Goal: Task Accomplishment & Management: Complete application form

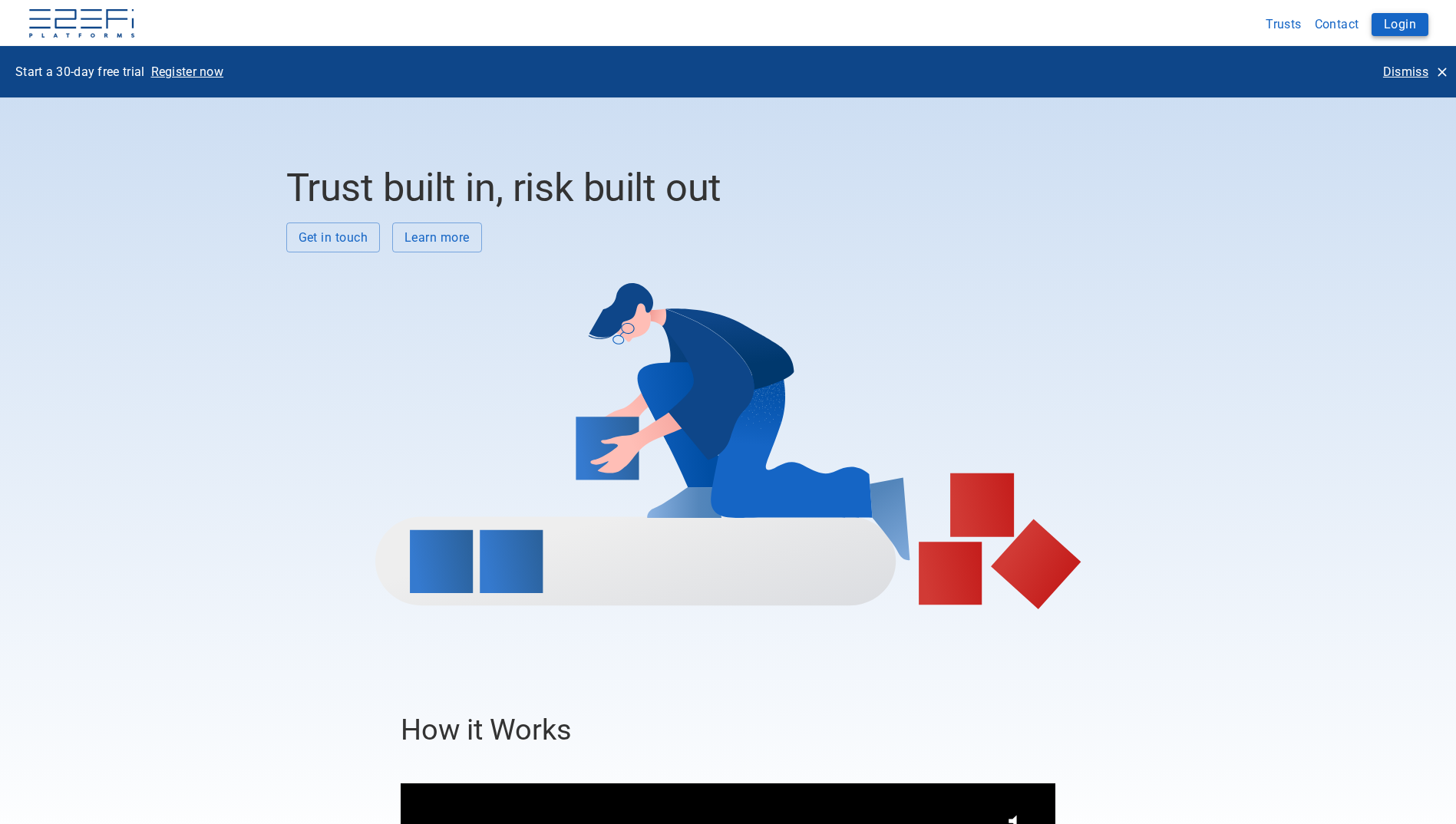
click at [1410, 23] on button "Login" at bounding box center [1400, 25] width 57 height 23
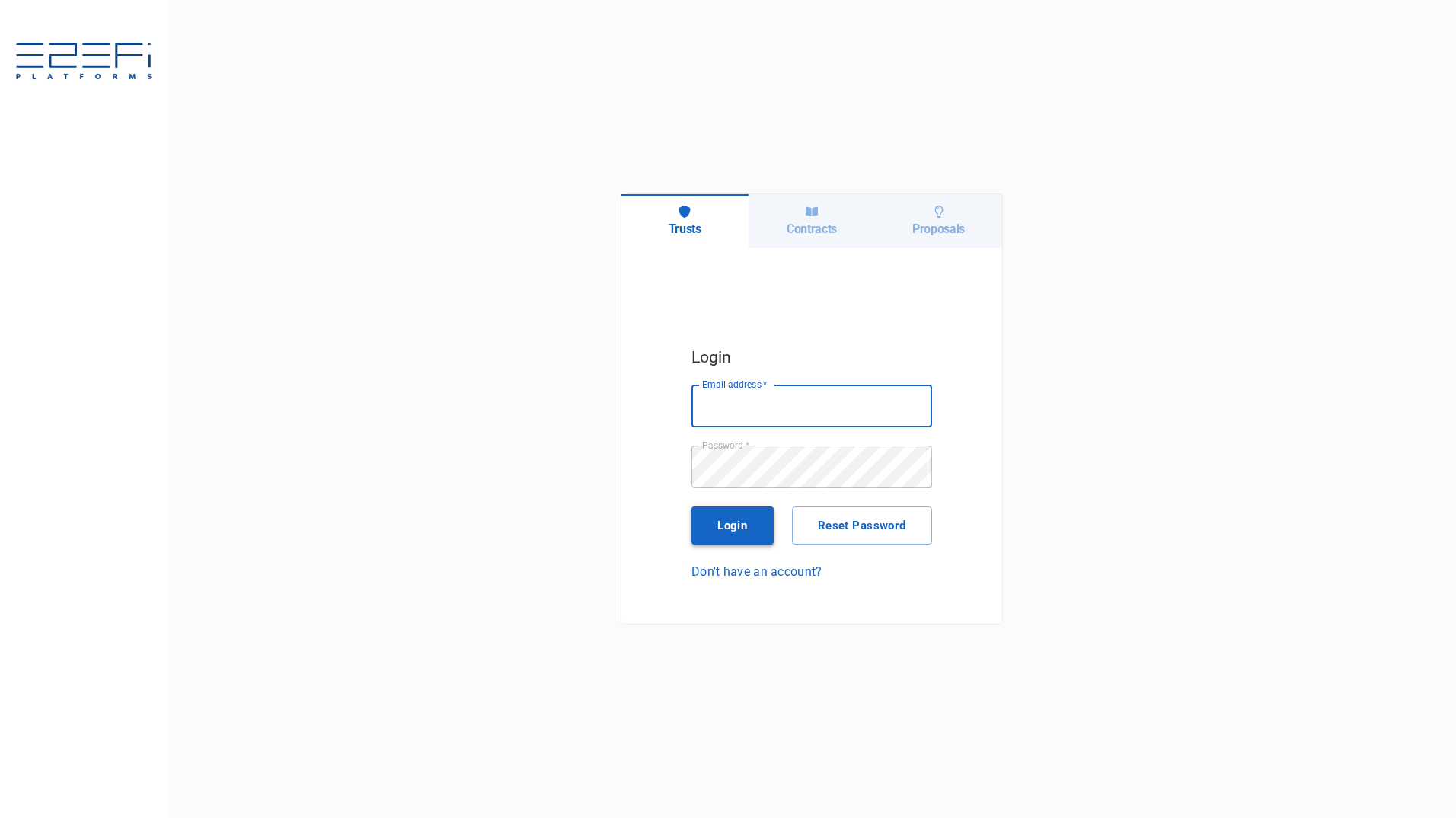
type input "[PERSON_NAME][EMAIL_ADDRESS][PERSON_NAME][DOMAIN_NAME]"
click at [733, 536] on button "Login" at bounding box center [732, 525] width 82 height 38
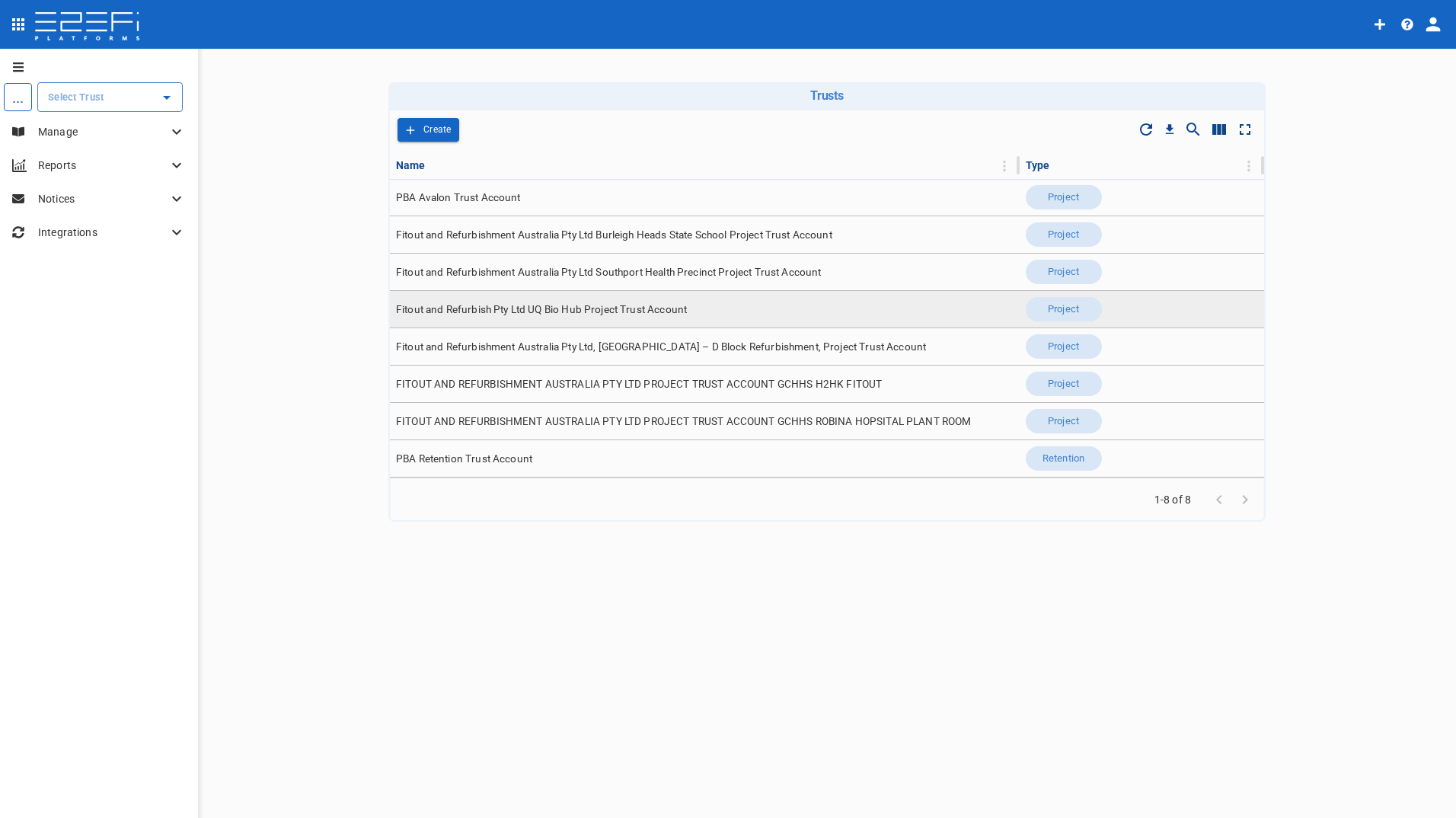
click at [597, 310] on span "Fitout and Refurbish Pty Ltd UQ Bio Hub Project Trust Account" at bounding box center [541, 310] width 291 height 14
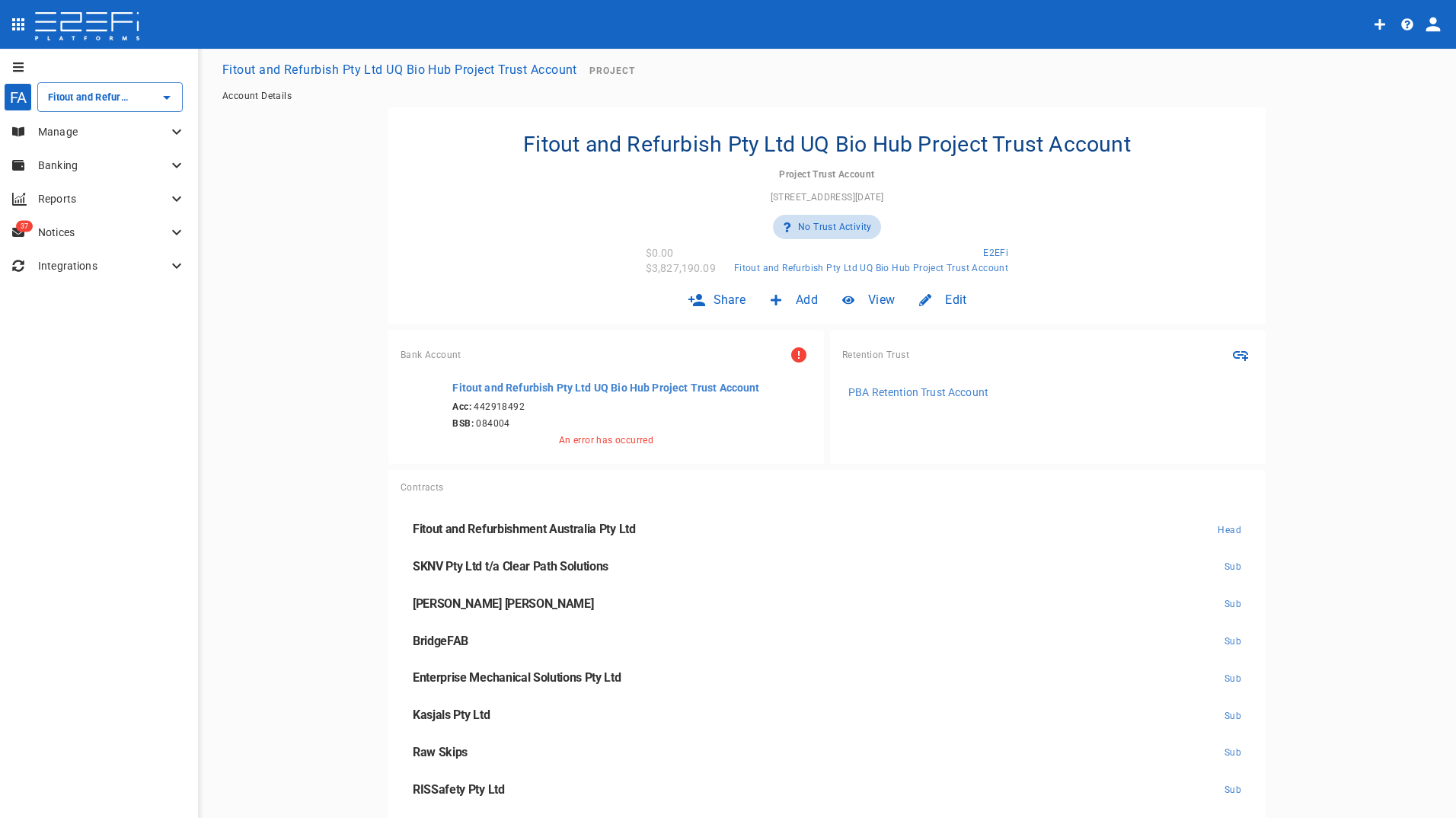
click at [49, 129] on p "Manage" at bounding box center [103, 131] width 129 height 15
click at [50, 224] on span "Claims" at bounding box center [47, 227] width 30 height 11
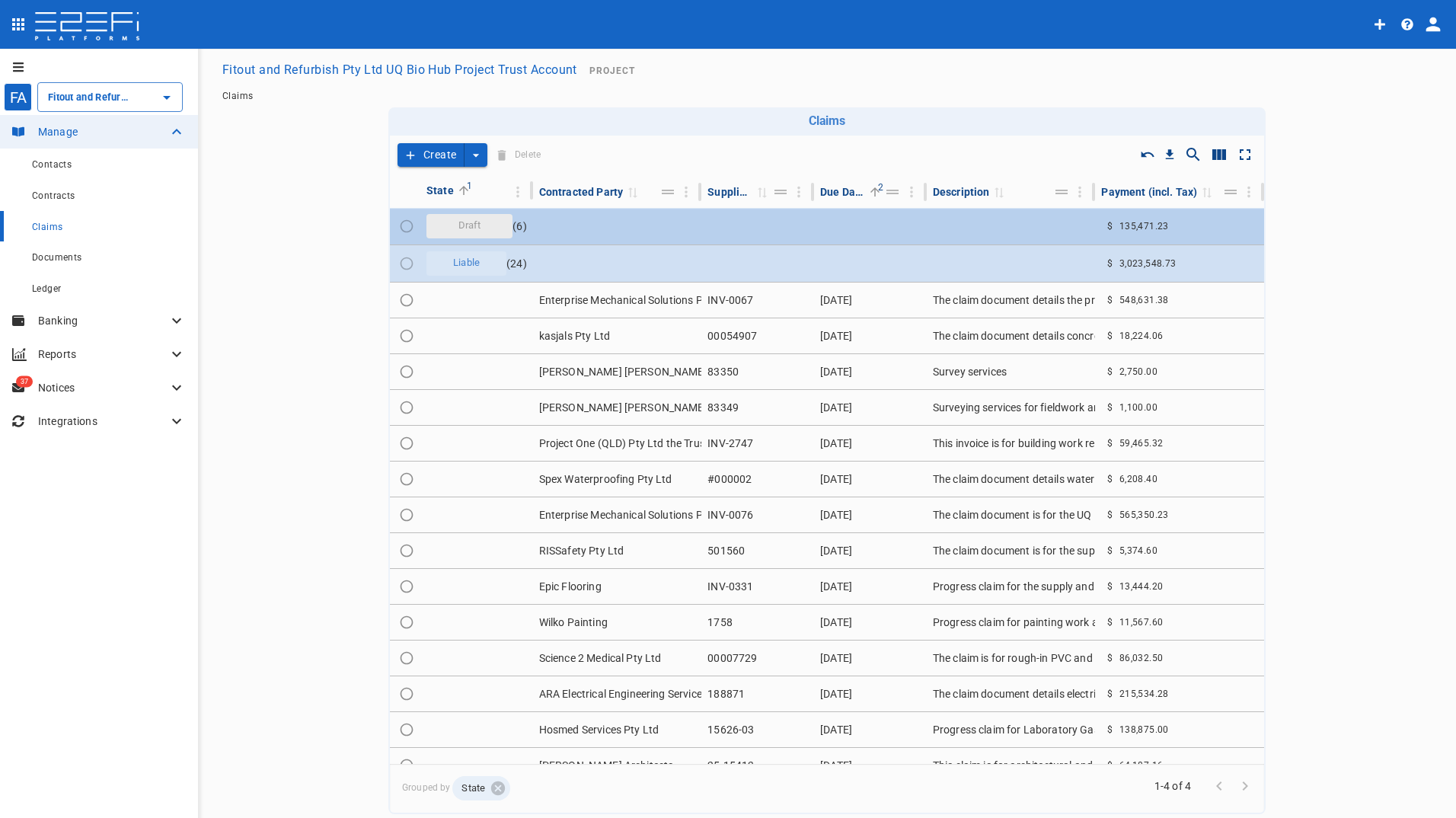
click at [474, 224] on span "Draft" at bounding box center [469, 226] width 42 height 14
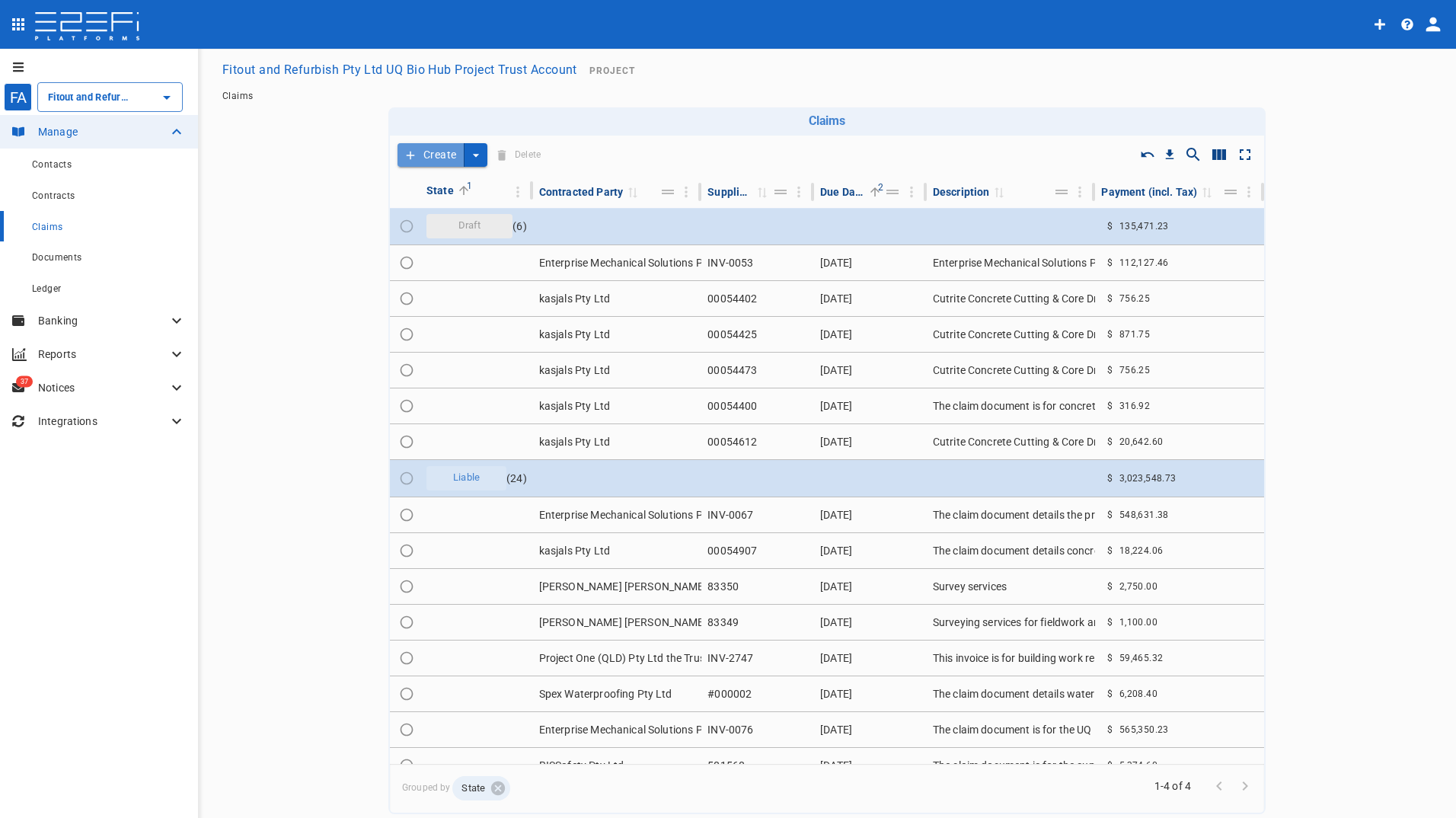
click at [430, 151] on button "Create" at bounding box center [431, 155] width 67 height 24
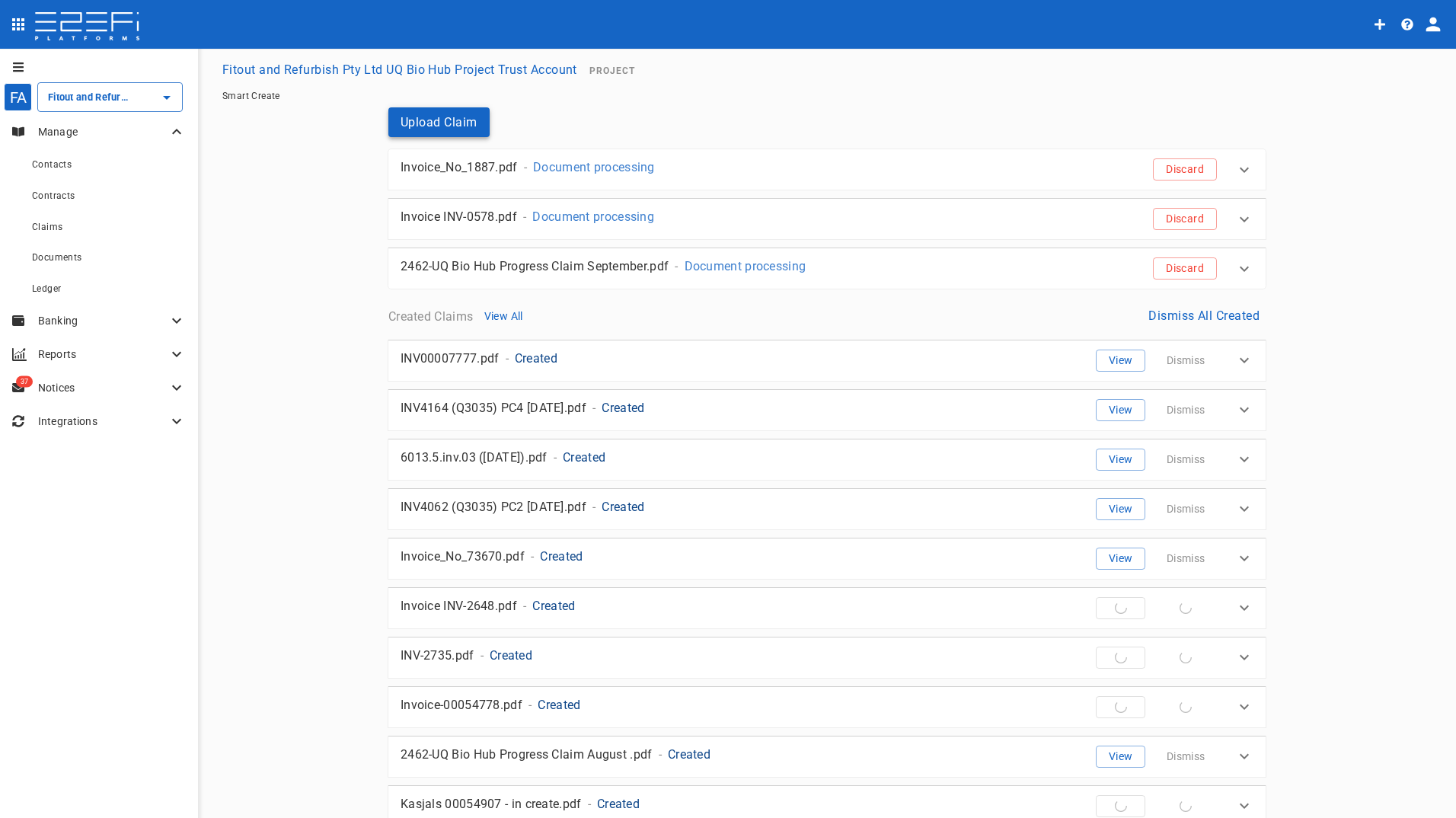
click at [415, 112] on button "Upload Claim" at bounding box center [438, 122] width 102 height 30
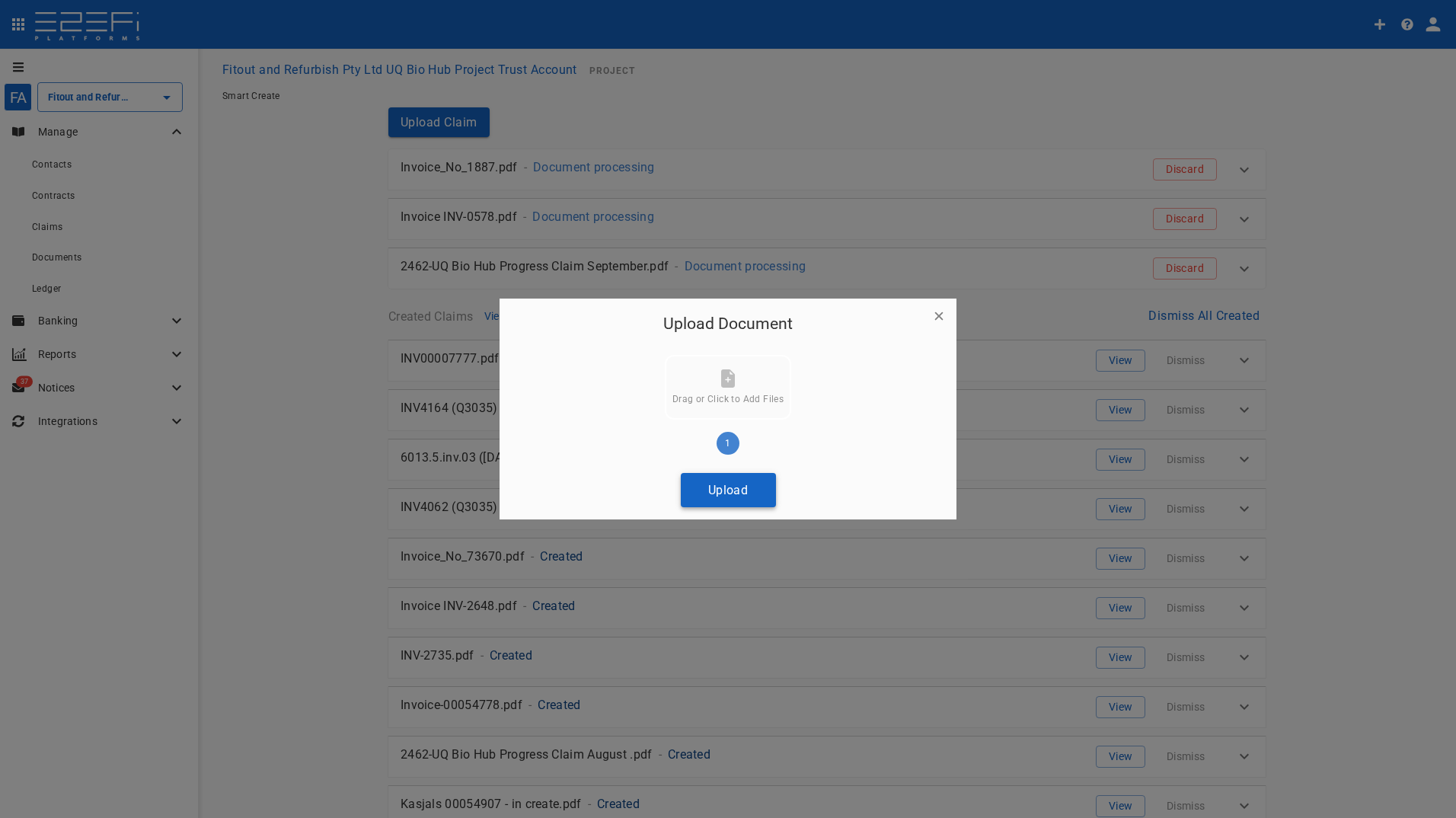
click at [717, 494] on button "Upload" at bounding box center [728, 490] width 95 height 34
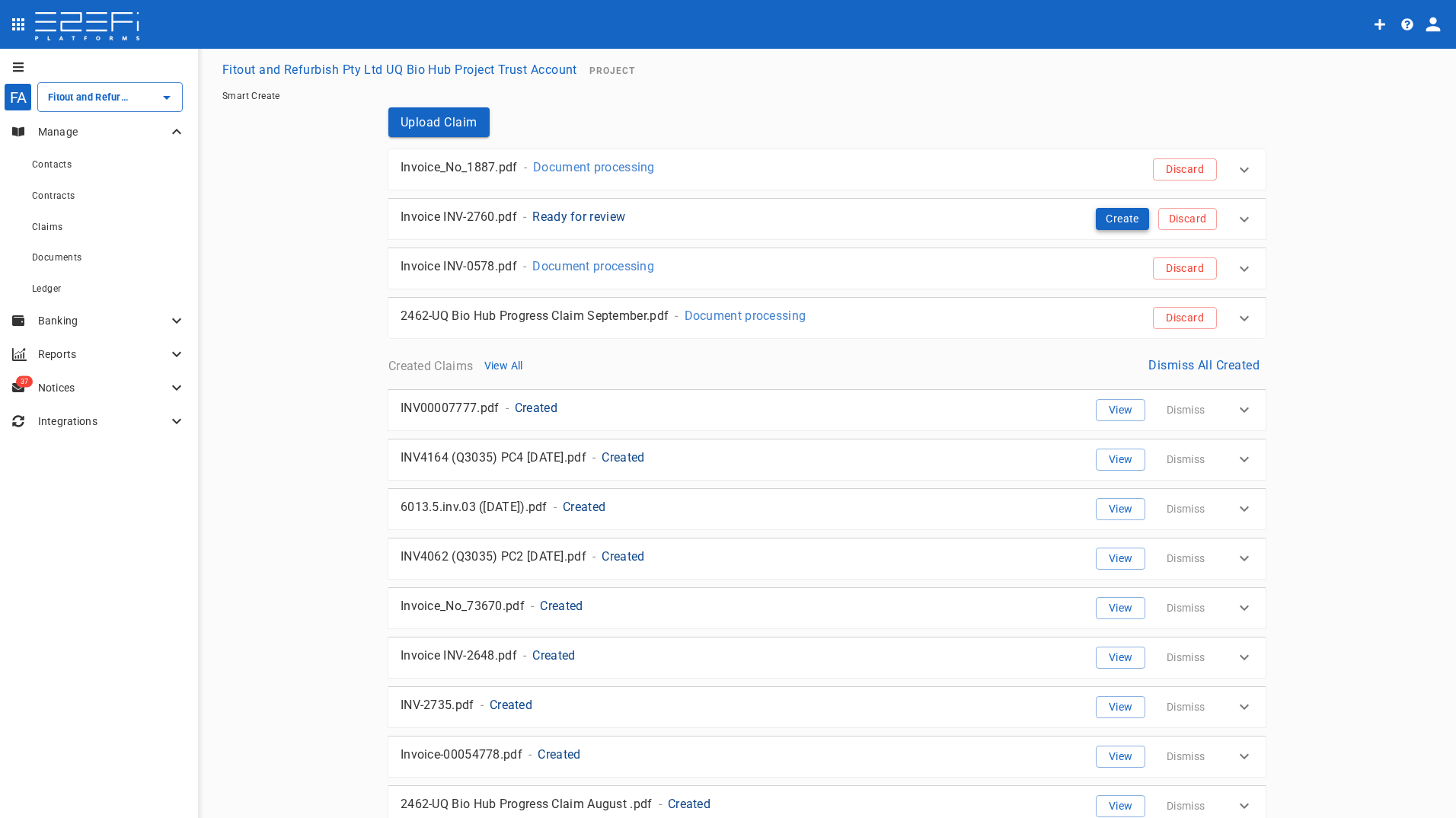
click at [1107, 216] on button "Create" at bounding box center [1123, 218] width 53 height 22
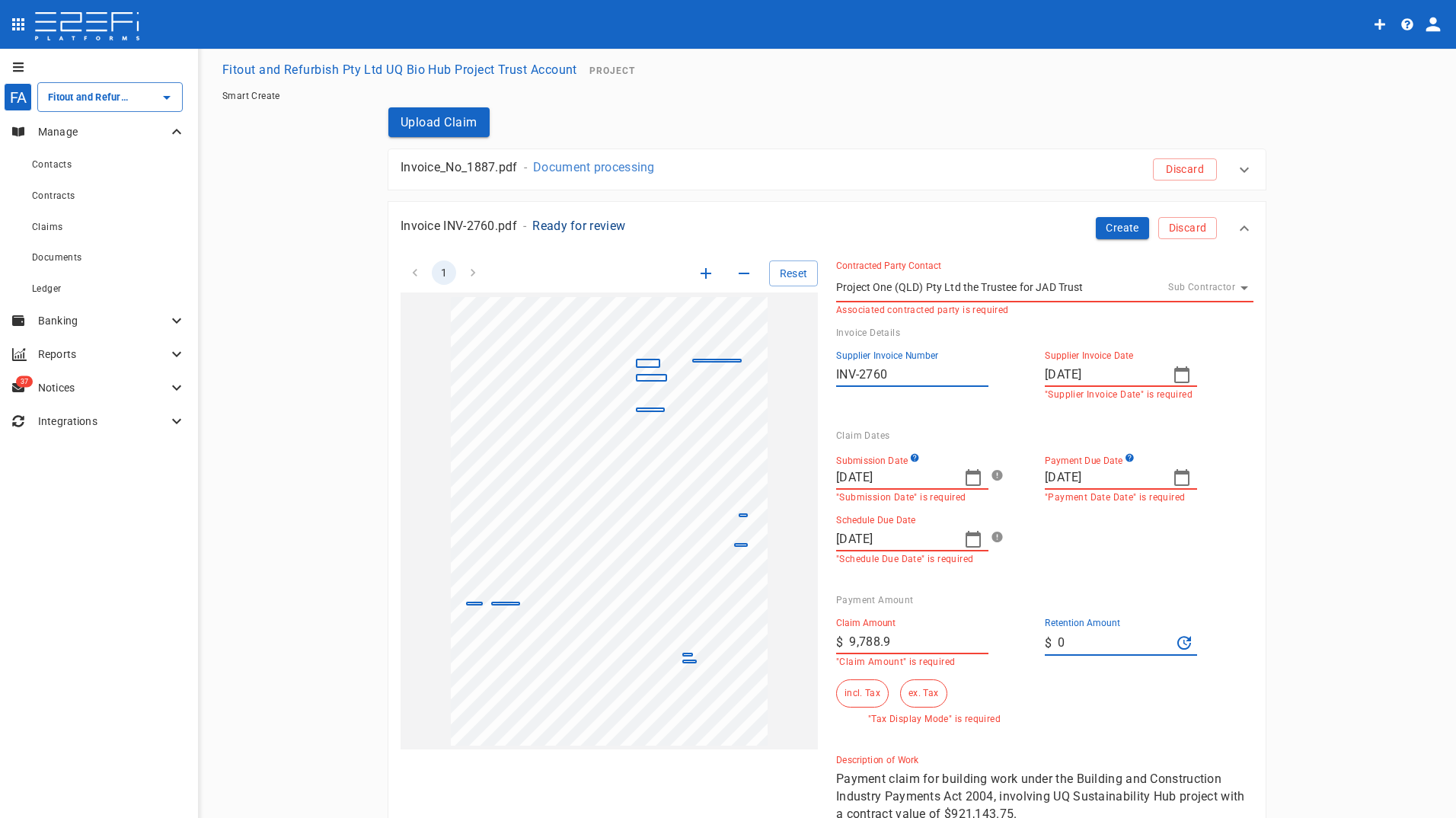
click at [965, 477] on icon "button" at bounding box center [973, 478] width 19 height 19
click at [972, 635] on div "19" at bounding box center [969, 635] width 12 height 17
type input "19/09/2025"
type input "13/10/2025"
drag, startPoint x: 921, startPoint y: 654, endPoint x: 799, endPoint y: 654, distance: 122.0
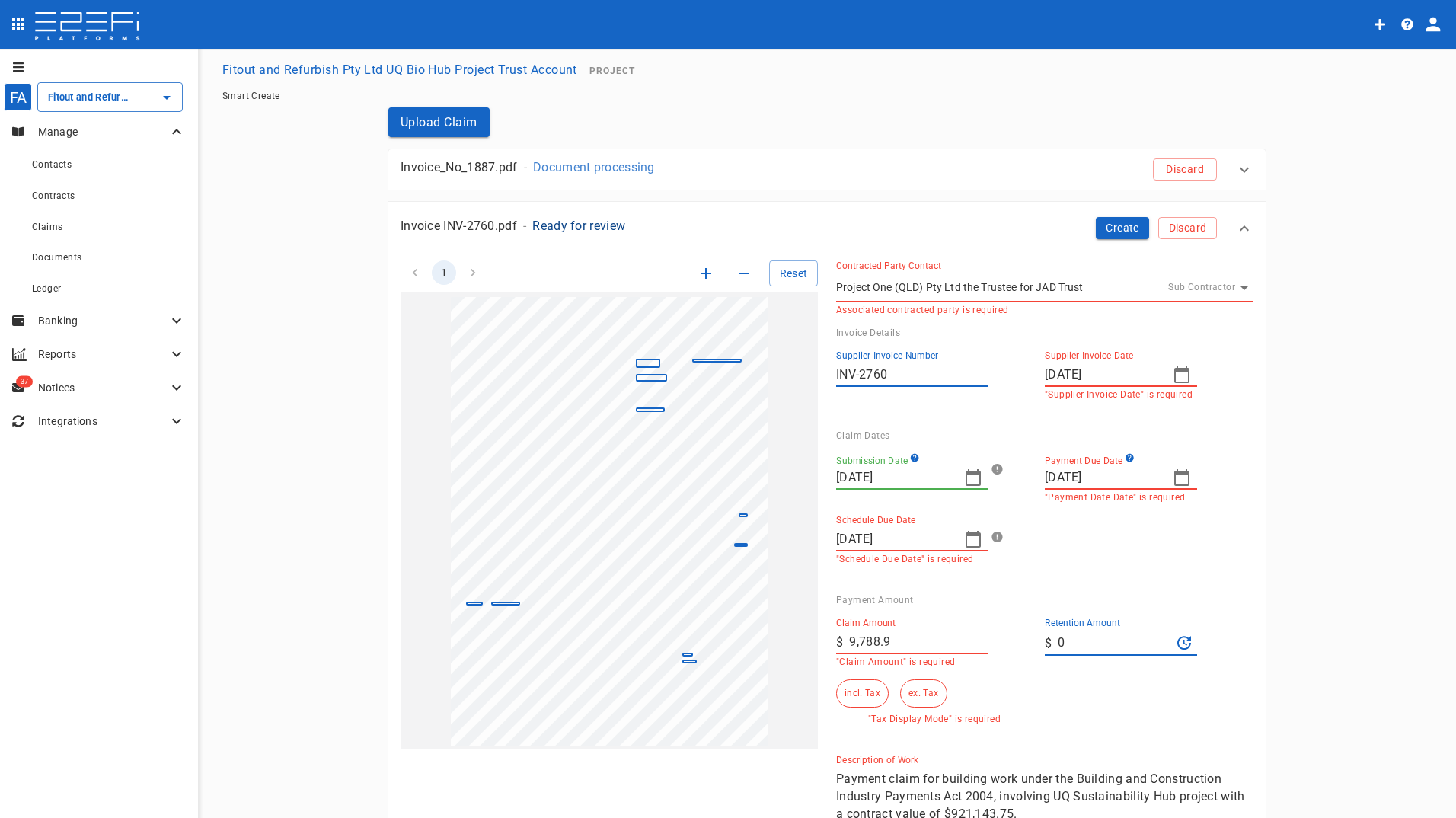
click at [803, 654] on div "1 Reset SupplierInvoiceNumber: INV-2760 ClaimAmount: 9788.90 GSTAmount: 889.90 …" at bounding box center [817, 549] width 871 height 615
type input "8,899"
click at [1086, 674] on div "Claim Amount ​ $ 8,899 "Claim Amount" is required Retention Amount ​ $ 0 incl. …" at bounding box center [1033, 665] width 417 height 118
click at [915, 692] on button "ex. Tax" at bounding box center [923, 693] width 47 height 28
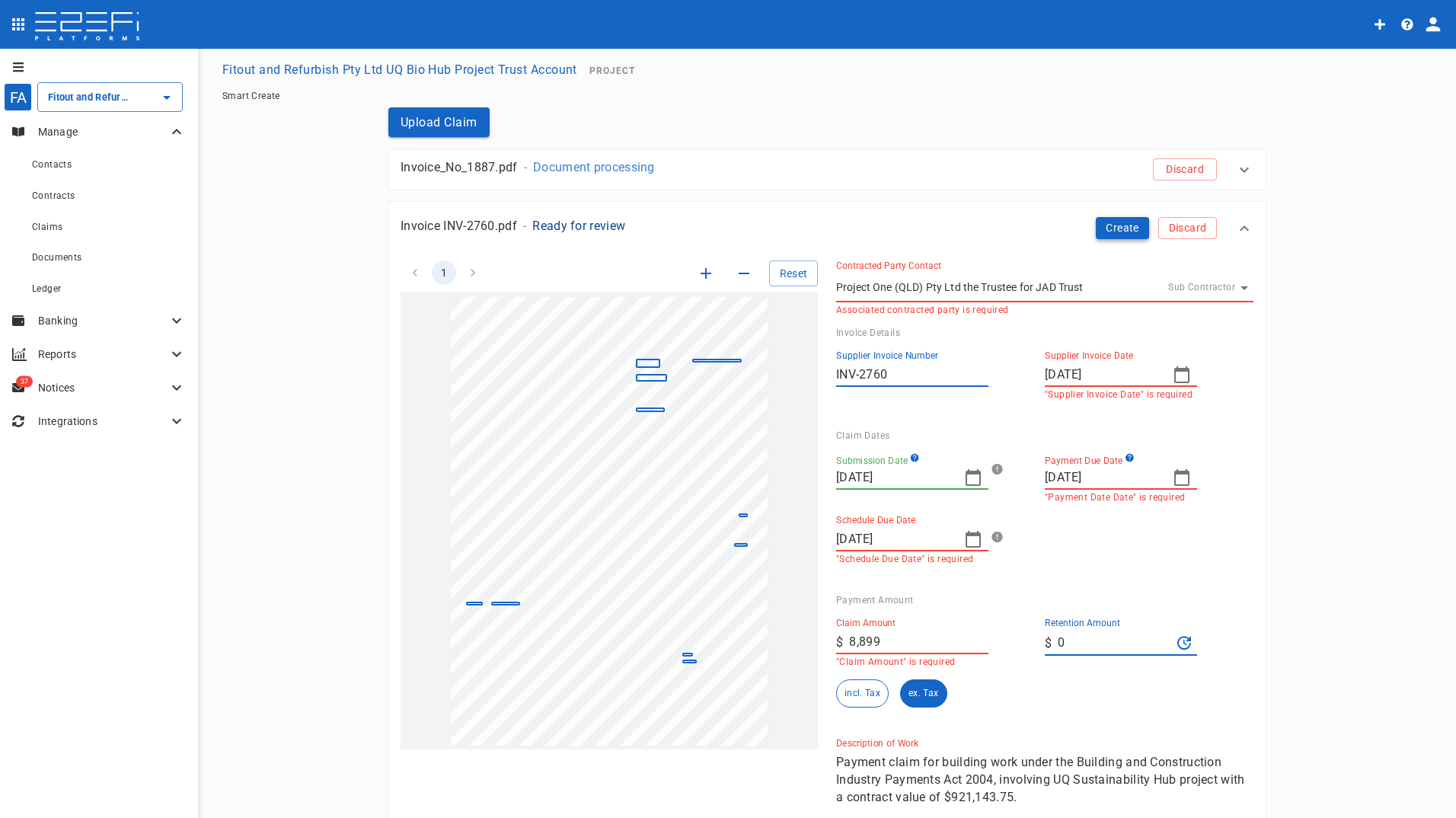
click at [1123, 228] on button "Create" at bounding box center [1123, 227] width 53 height 22
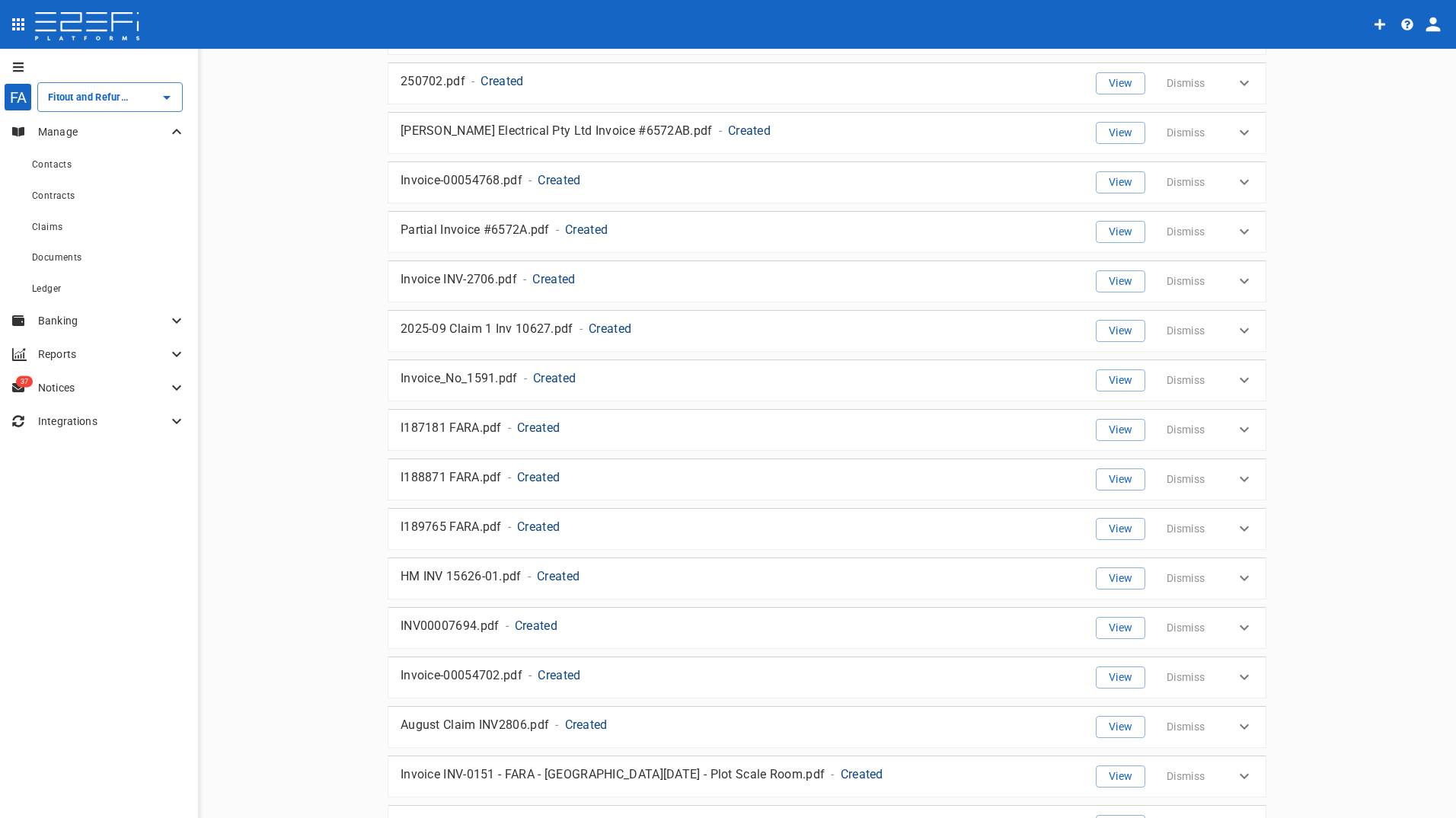
scroll to position [2825, 0]
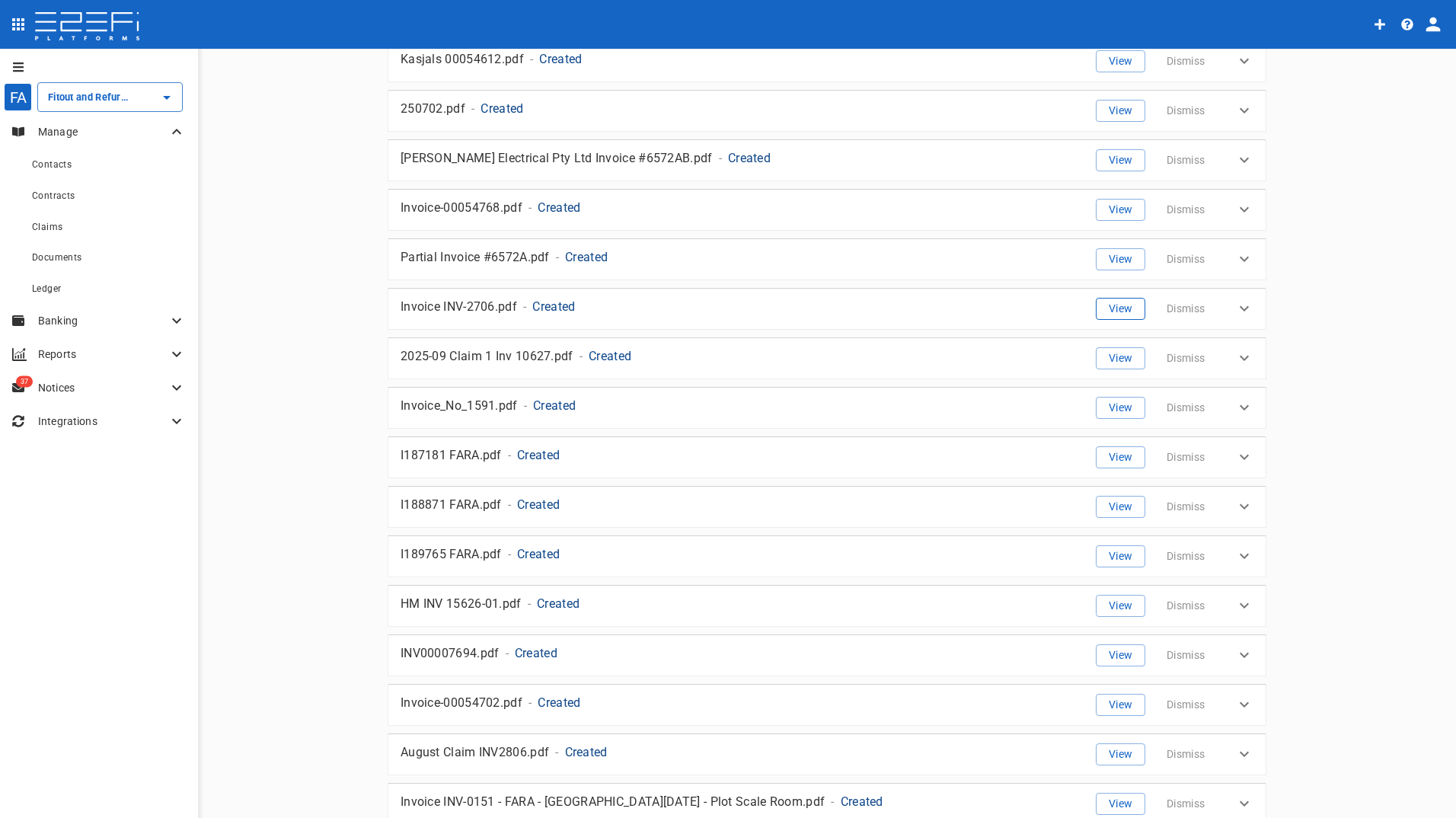
click at [1112, 305] on button "View" at bounding box center [1121, 309] width 50 height 22
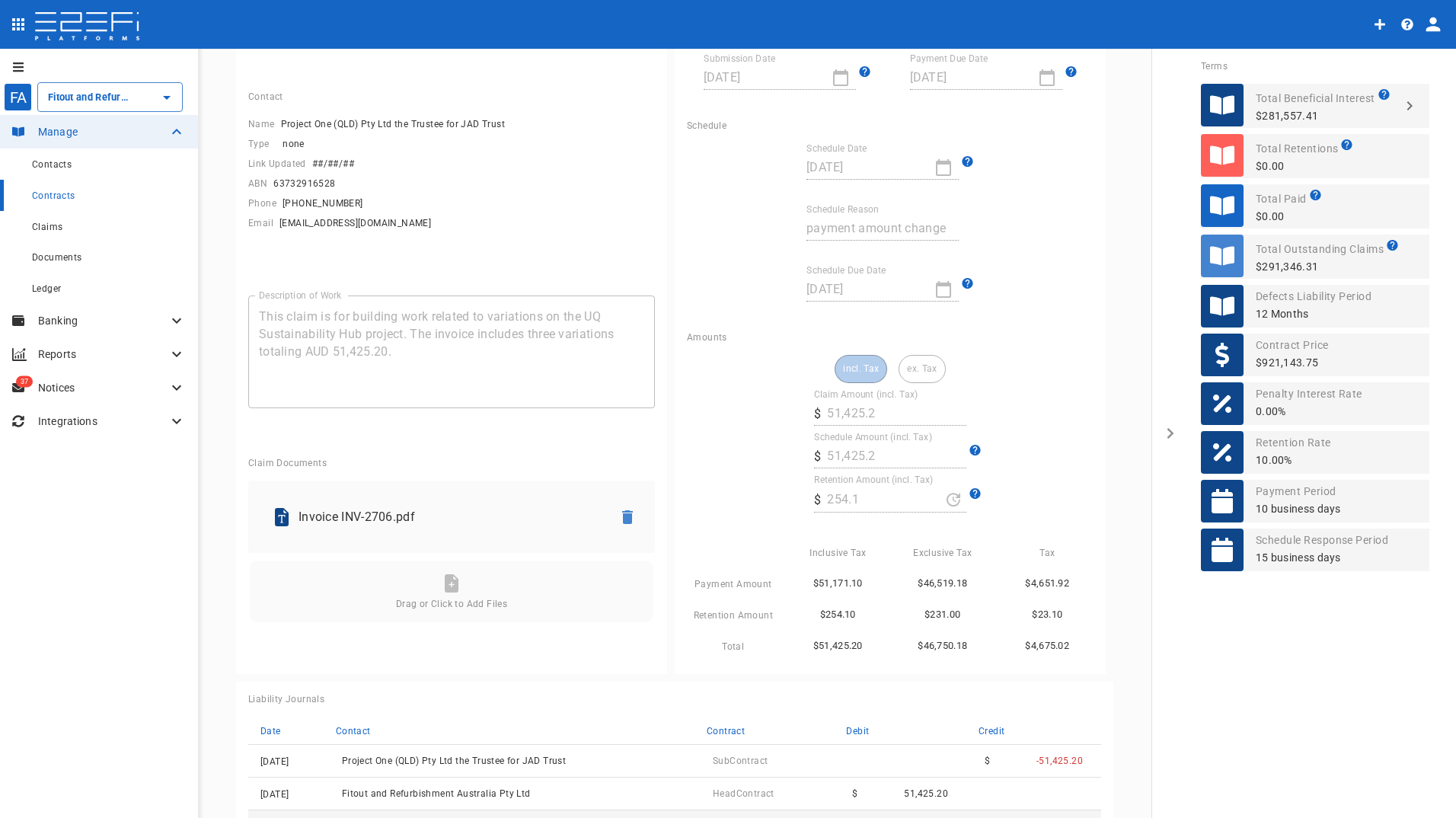
scroll to position [152, 0]
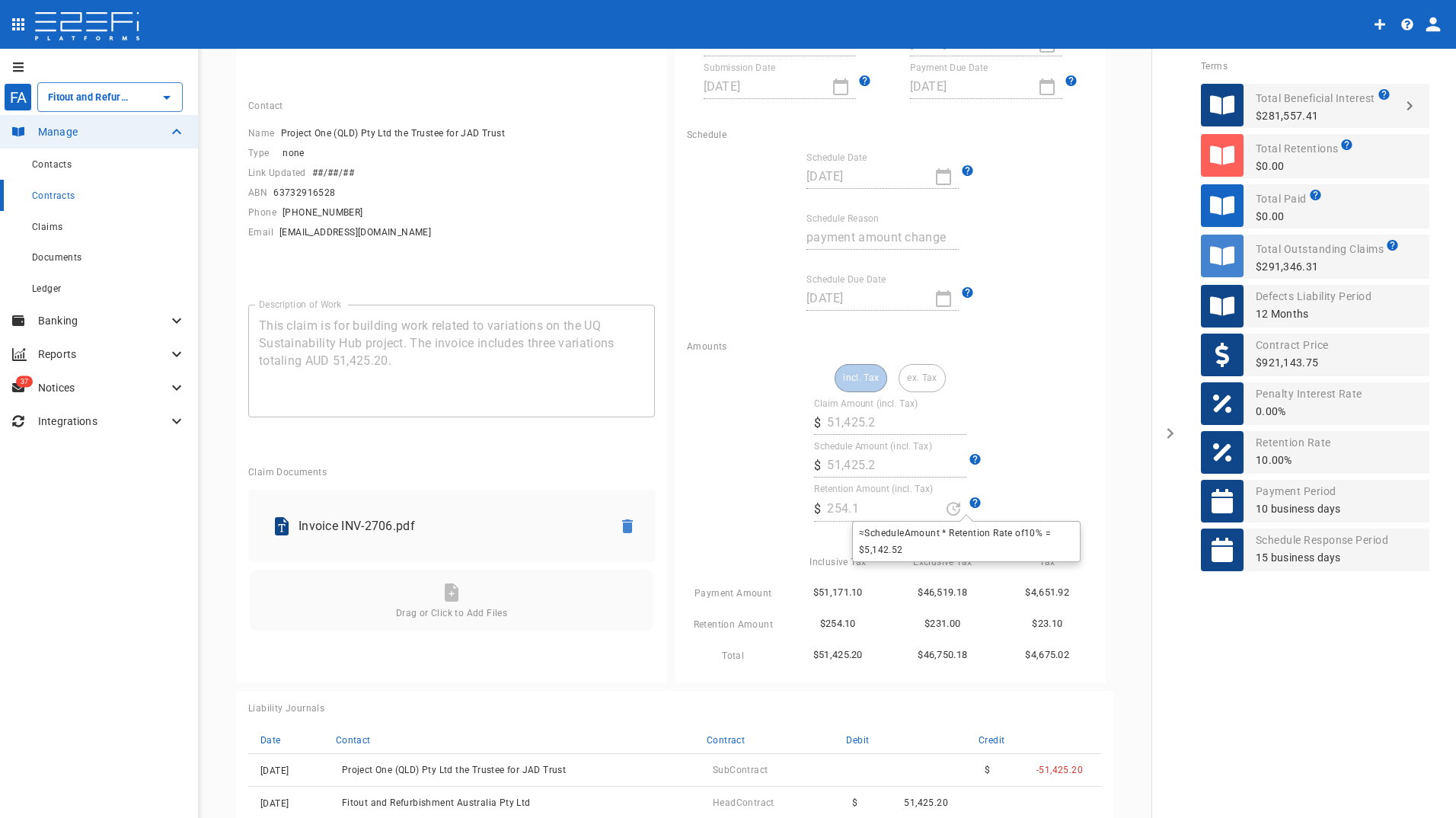
click at [970, 501] on icon at bounding box center [975, 502] width 11 height 11
click at [912, 381] on div "incl. Tax ex. Tax" at bounding box center [890, 378] width 111 height 28
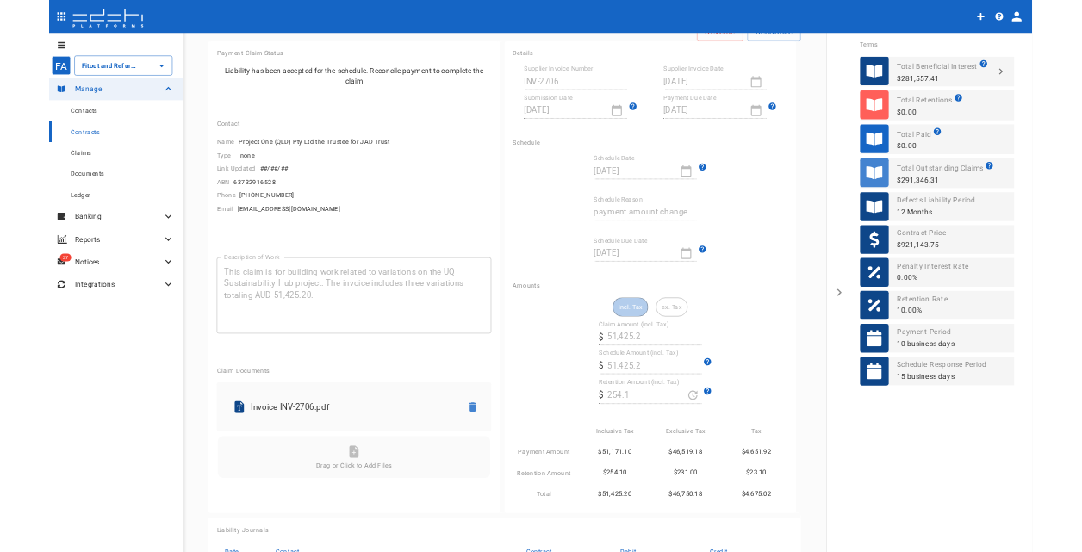
scroll to position [0, 0]
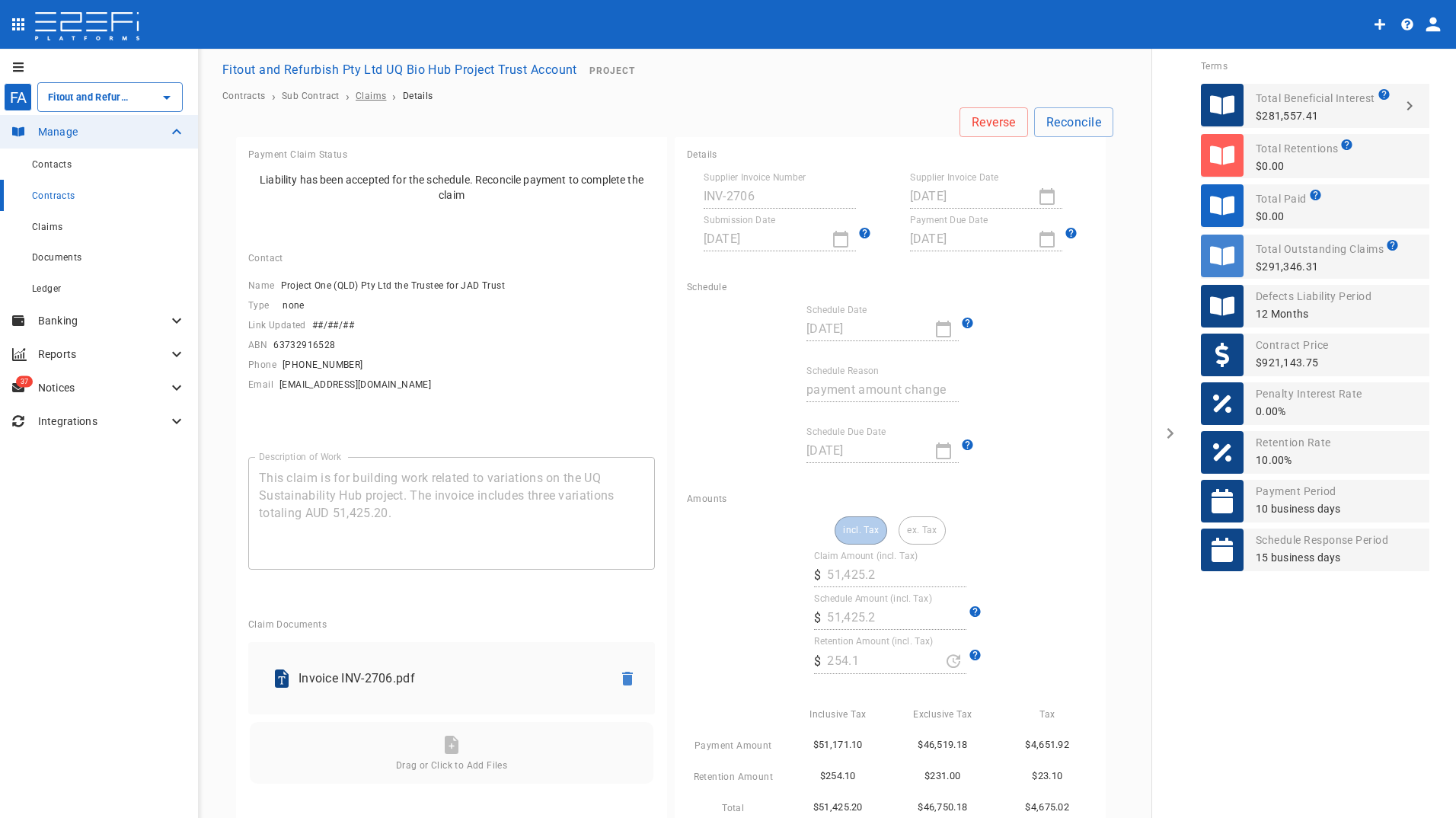
click at [370, 96] on span "Claims" at bounding box center [370, 96] width 30 height 11
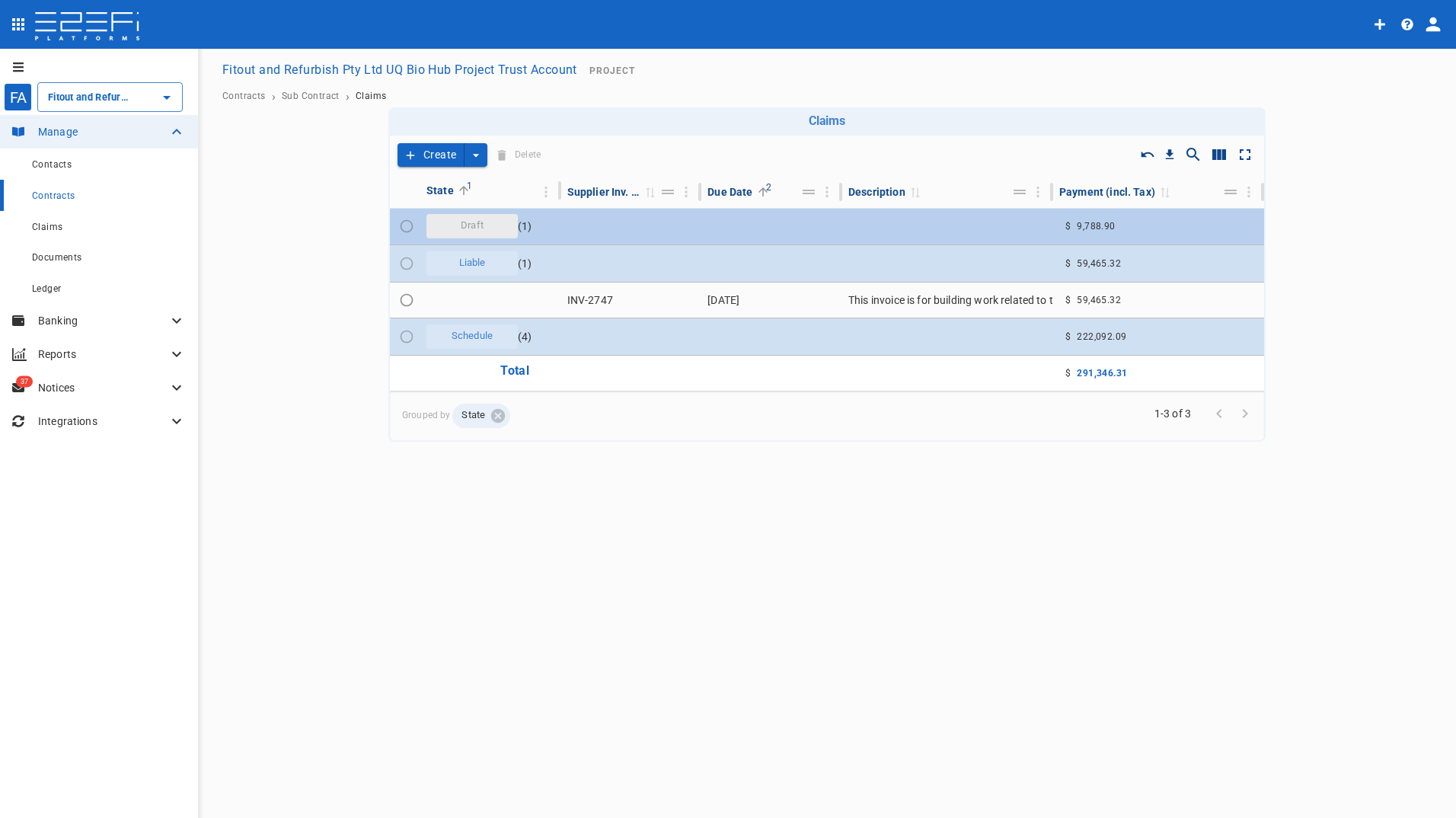
click at [478, 218] on span "Draft" at bounding box center [472, 226] width 42 height 14
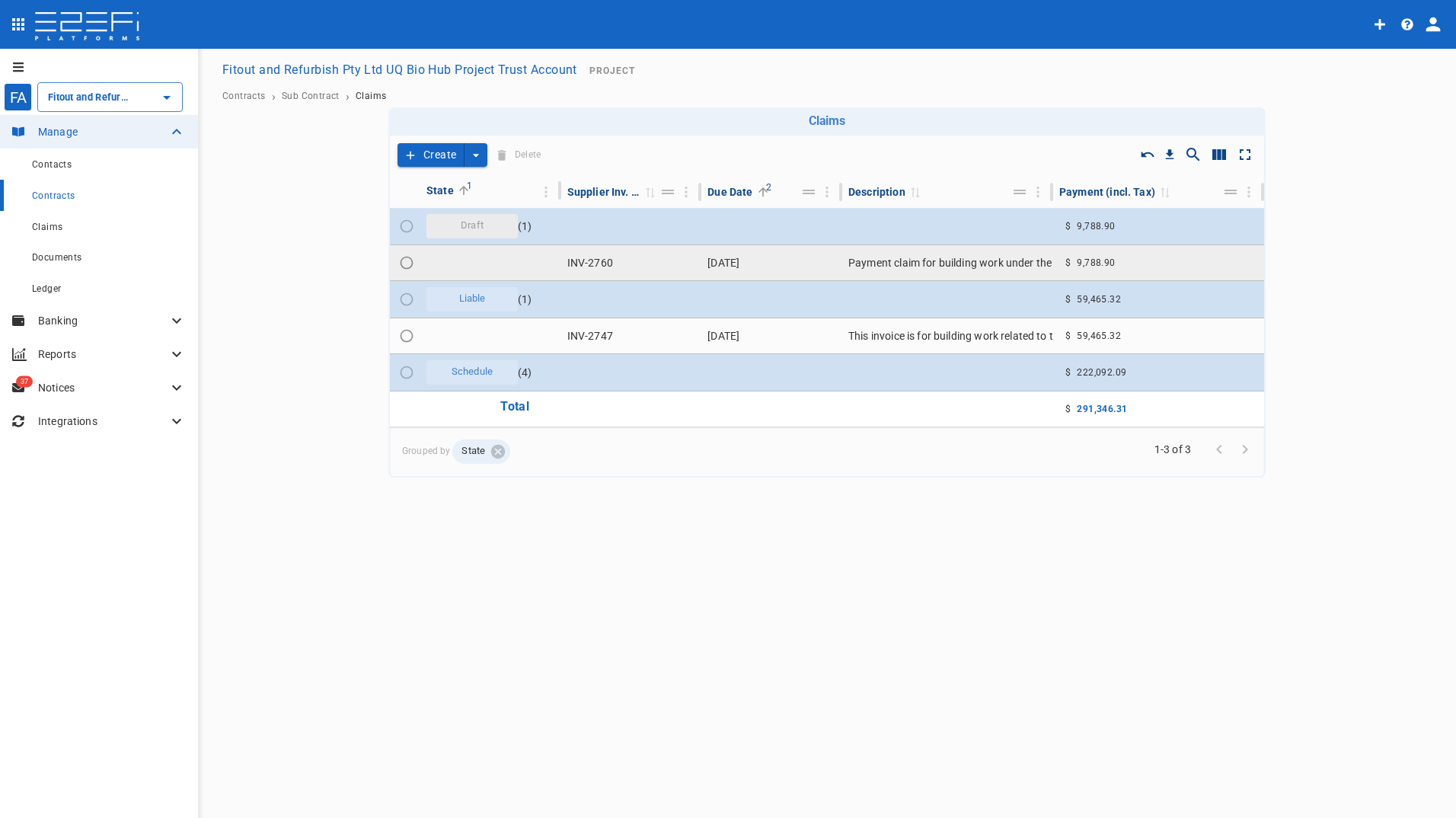
click at [576, 256] on td "INV-2760" at bounding box center [631, 263] width 141 height 35
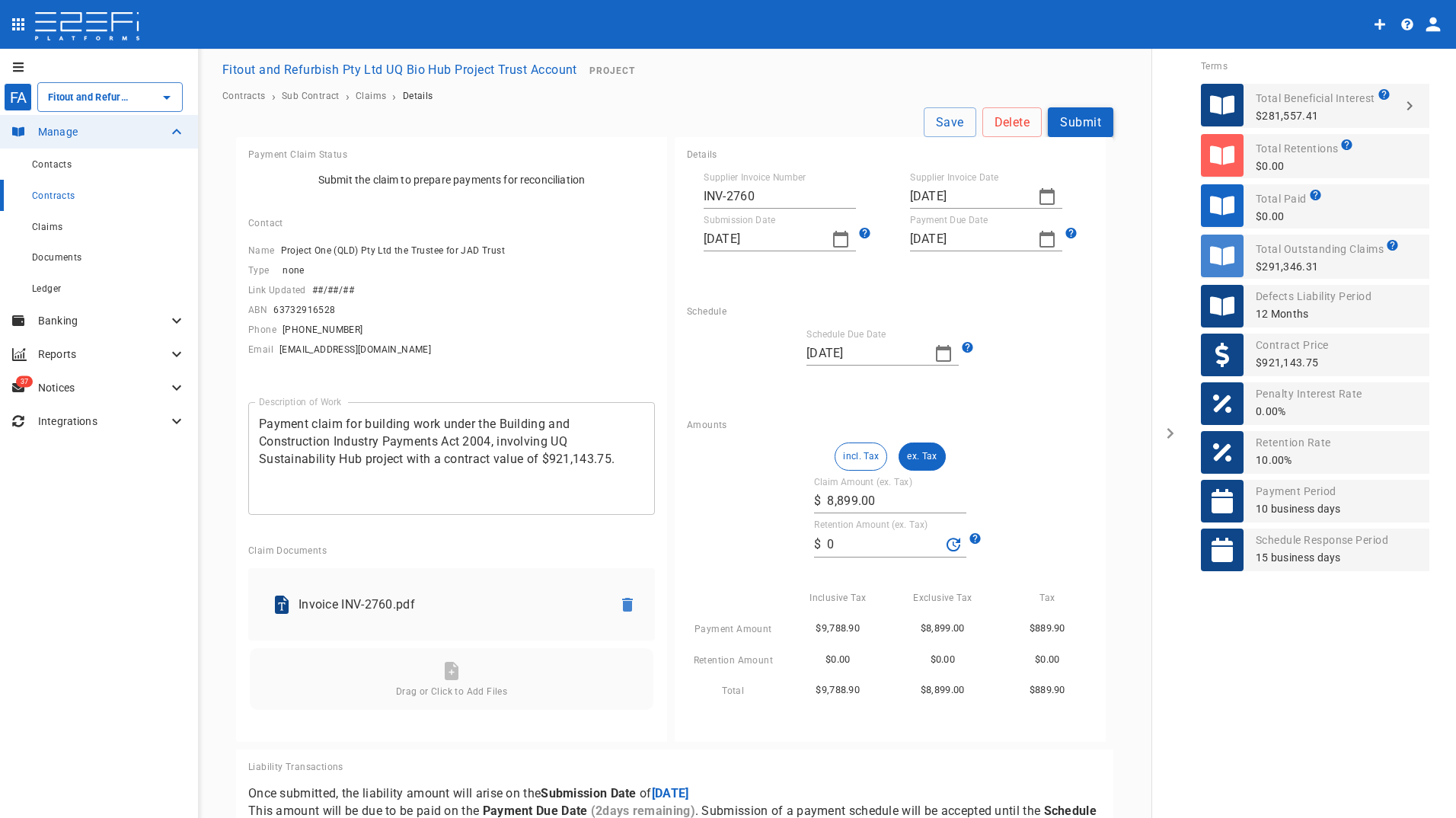
click at [1088, 118] on button "Submit" at bounding box center [1080, 122] width 65 height 30
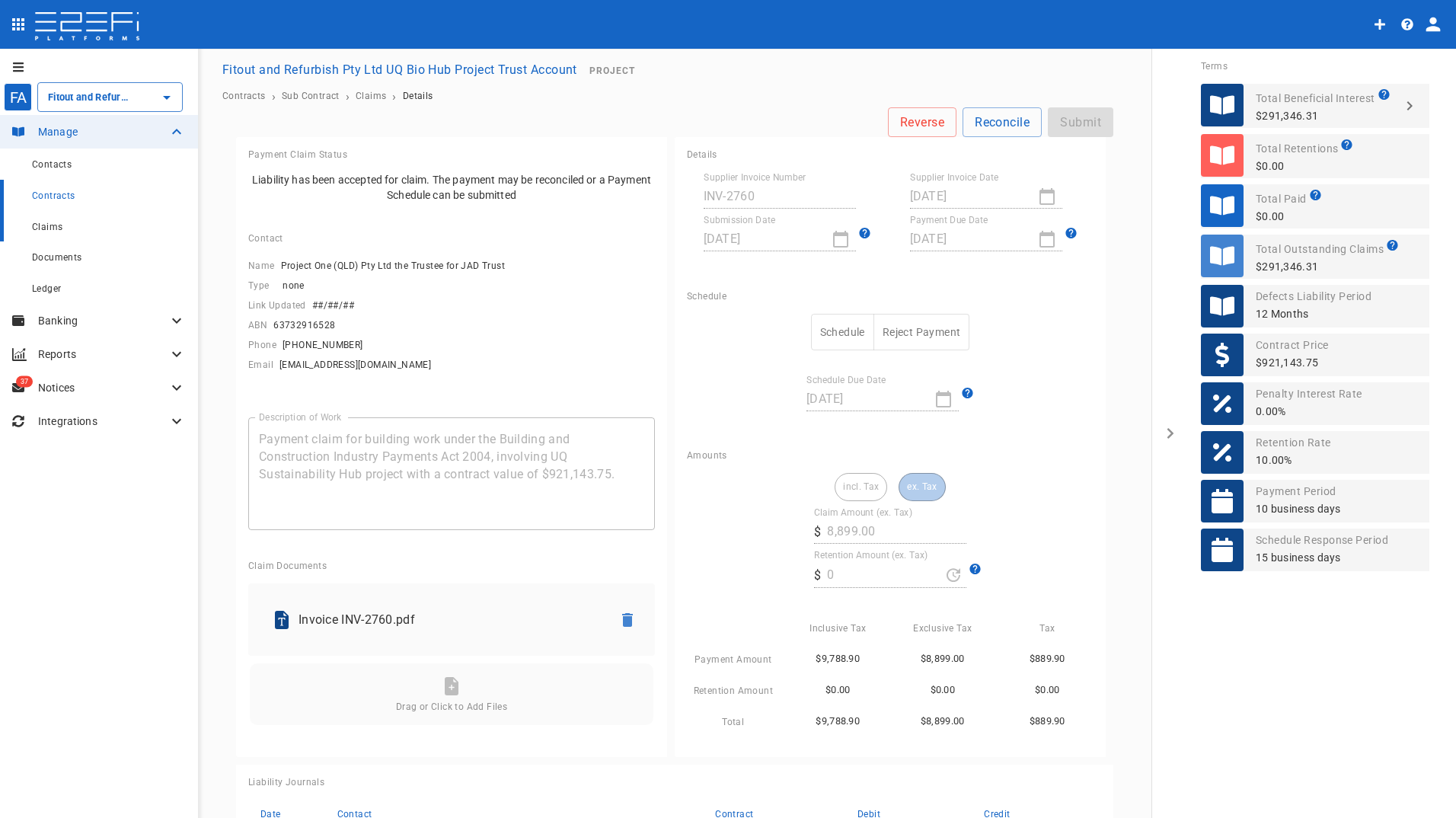
click at [51, 223] on span "Claims" at bounding box center [47, 227] width 30 height 11
